Goal: Transaction & Acquisition: Purchase product/service

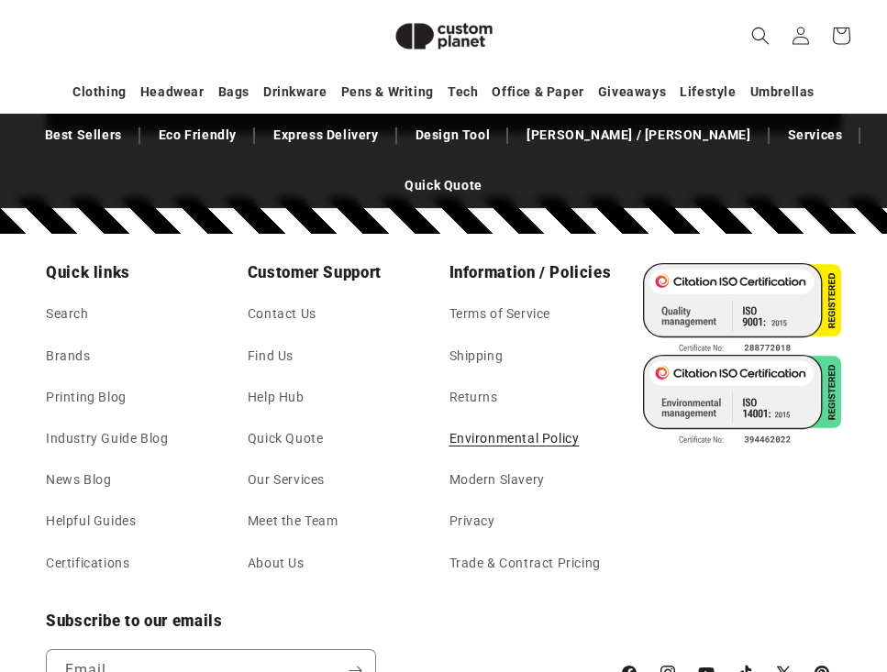
scroll to position [5021, 0]
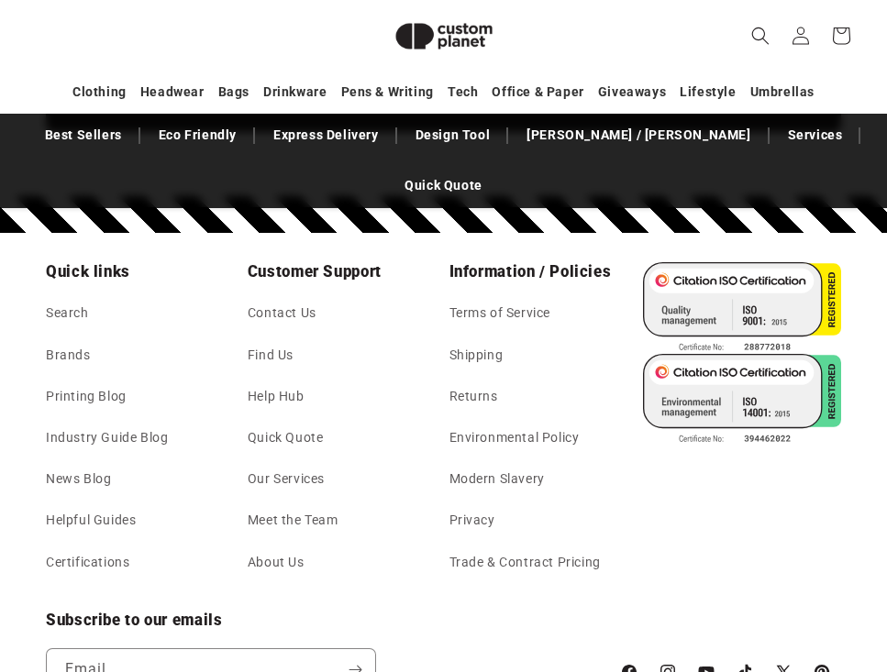
click at [322, 300] on li "Contact Us" at bounding box center [336, 317] width 177 height 34
click at [305, 302] on link "Contact Us" at bounding box center [282, 318] width 69 height 32
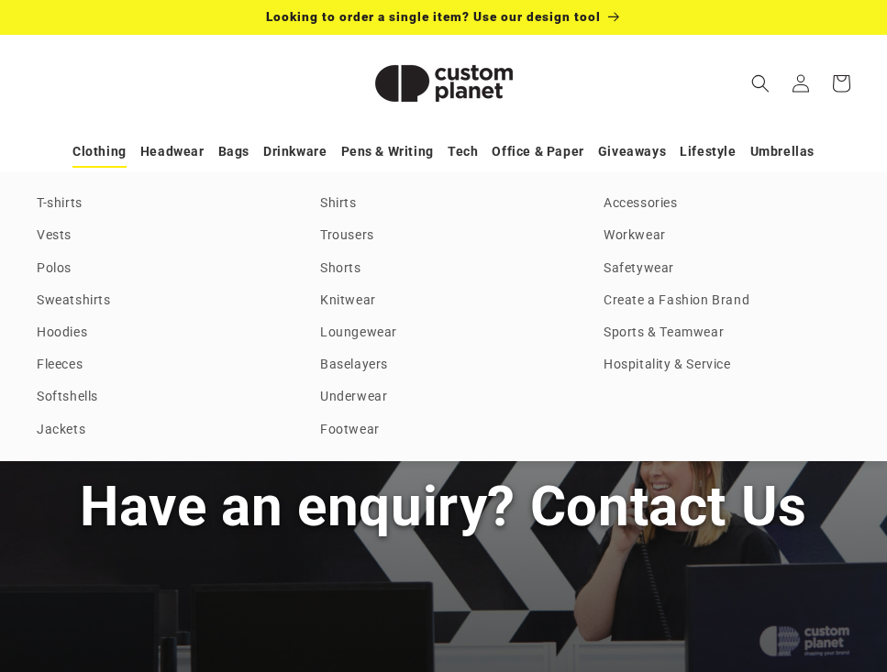
click at [92, 155] on link "Clothing" at bounding box center [99, 152] width 54 height 32
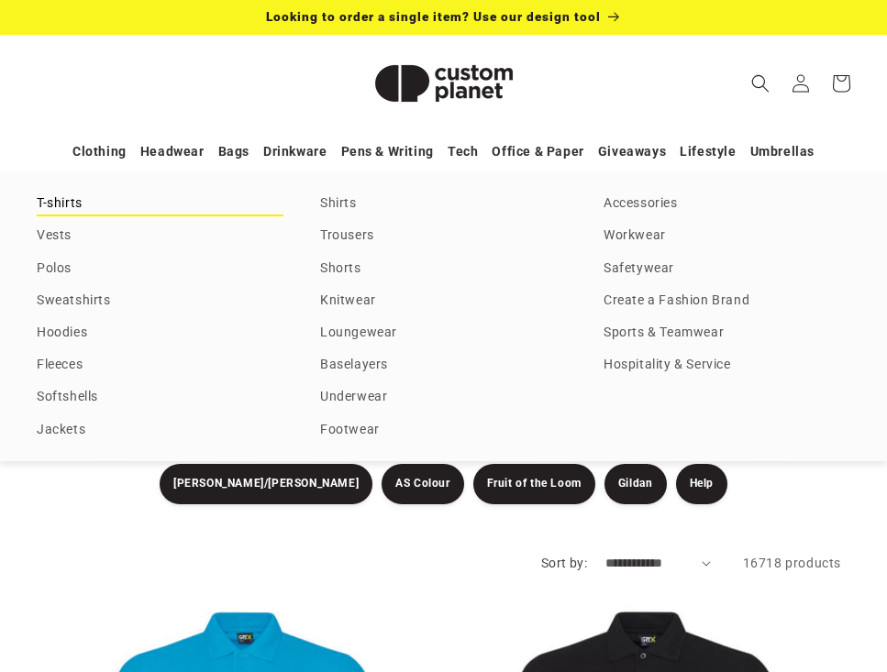
click at [83, 204] on link "T-shirts" at bounding box center [160, 204] width 247 height 25
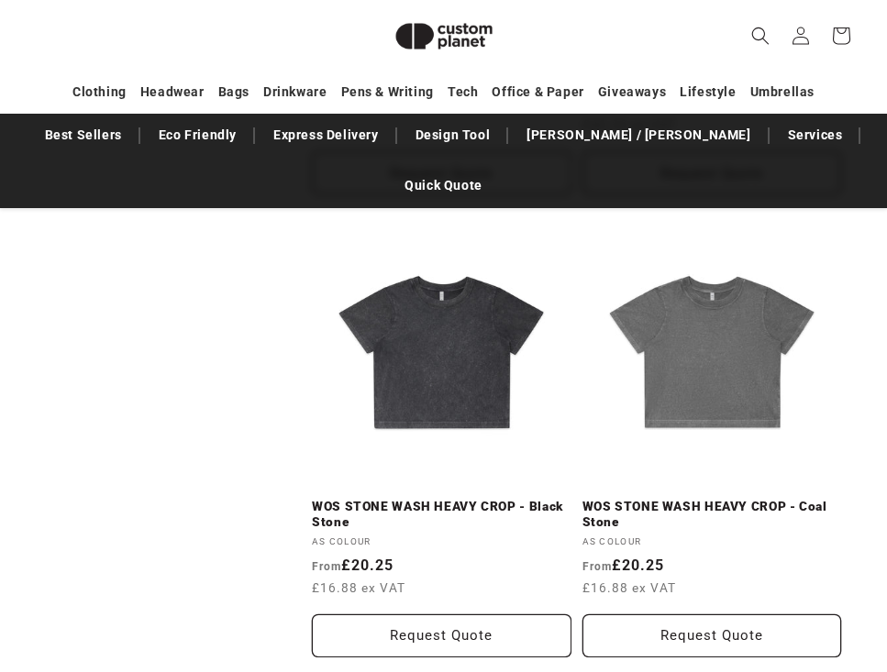
scroll to position [2170, 0]
